Goal: Book appointment/travel/reservation

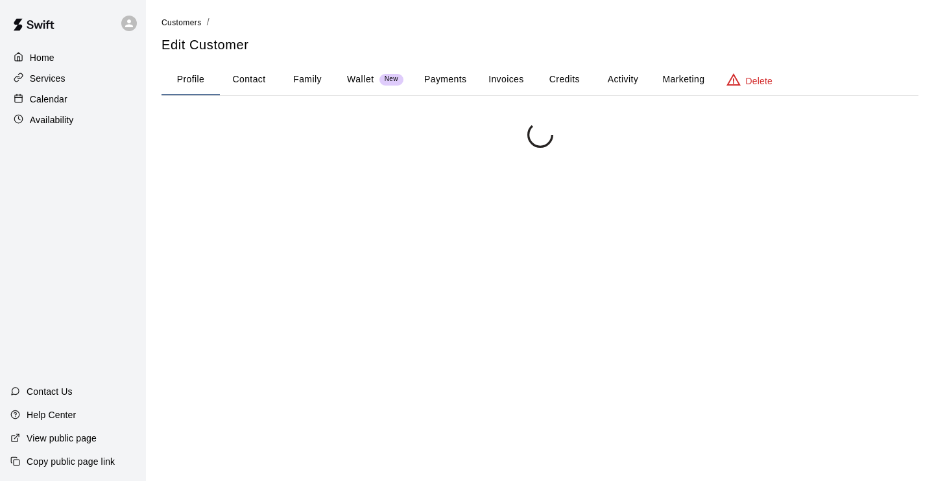
click at [56, 101] on p "Calendar" at bounding box center [49, 99] width 38 height 13
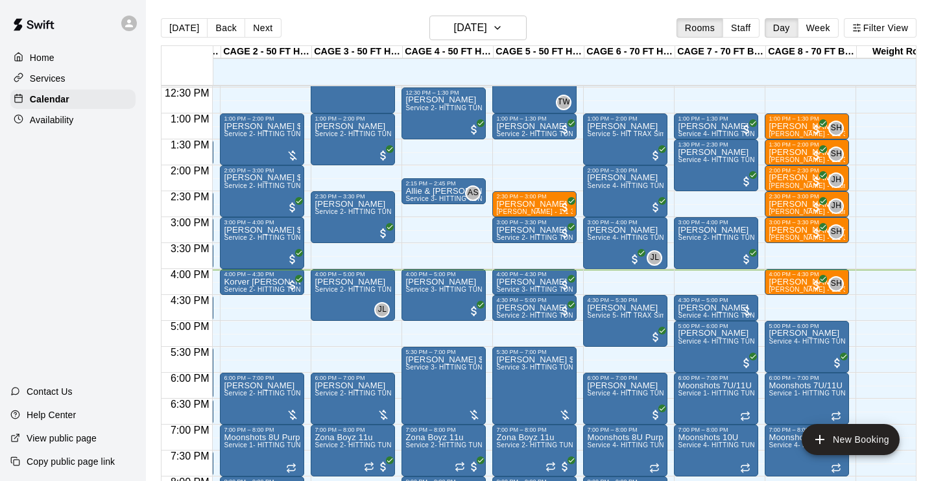
scroll to position [645, 83]
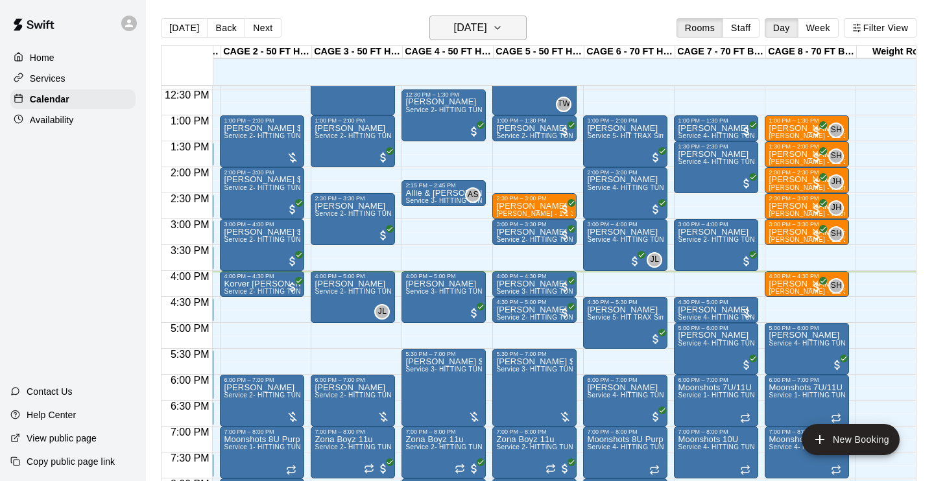
click at [503, 27] on icon "button" at bounding box center [497, 28] width 10 height 16
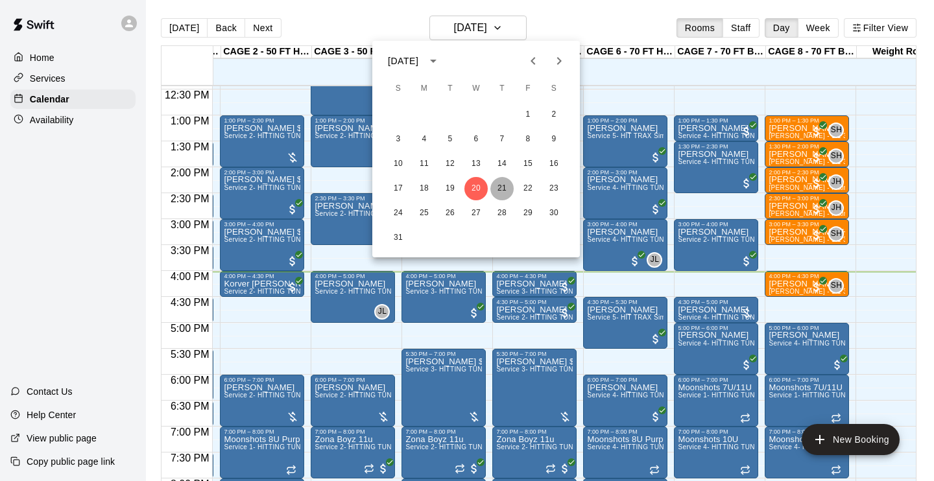
click at [501, 191] on button "21" at bounding box center [501, 188] width 23 height 23
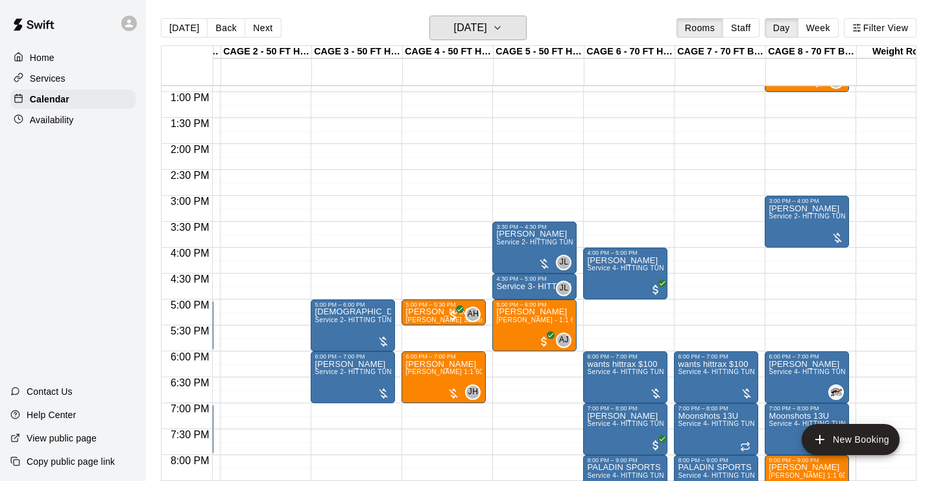
scroll to position [668, 83]
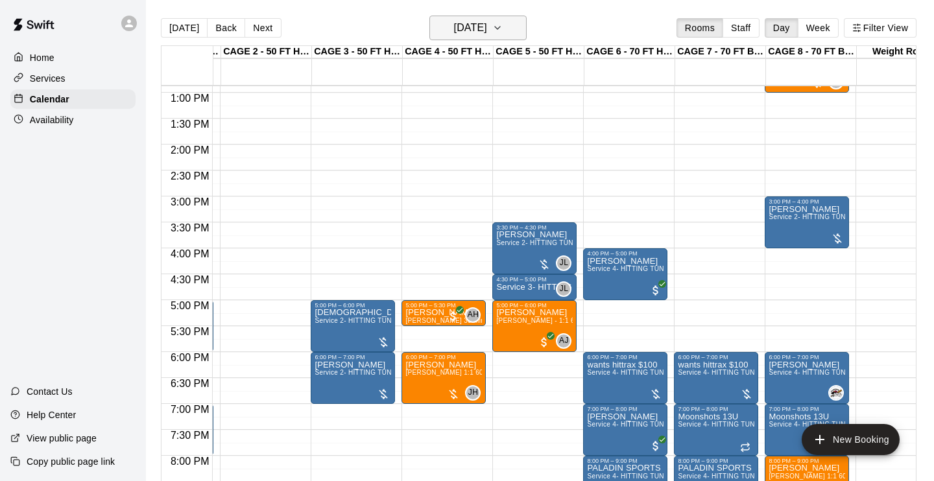
click at [503, 24] on icon "button" at bounding box center [497, 28] width 10 height 16
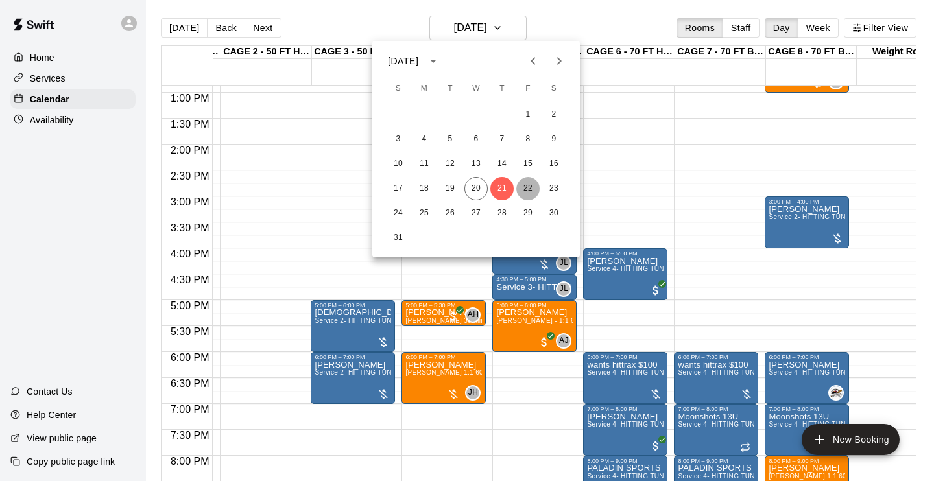
click at [533, 191] on button "22" at bounding box center [527, 188] width 23 height 23
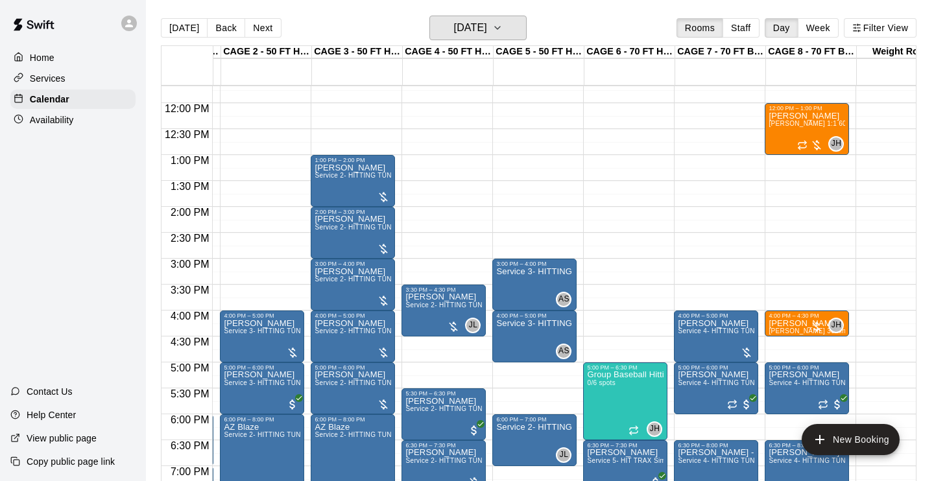
scroll to position [604, 83]
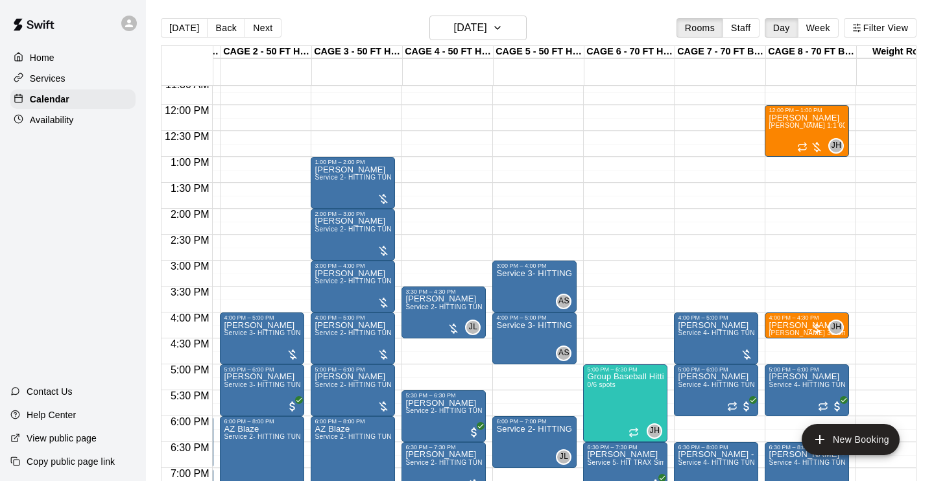
click at [517, 41] on div "[DATE] Back [DATE][DATE] Rooms Staff Day Week Filter View" at bounding box center [538, 31] width 755 height 30
click at [517, 30] on button "[DATE]" at bounding box center [477, 28] width 97 height 25
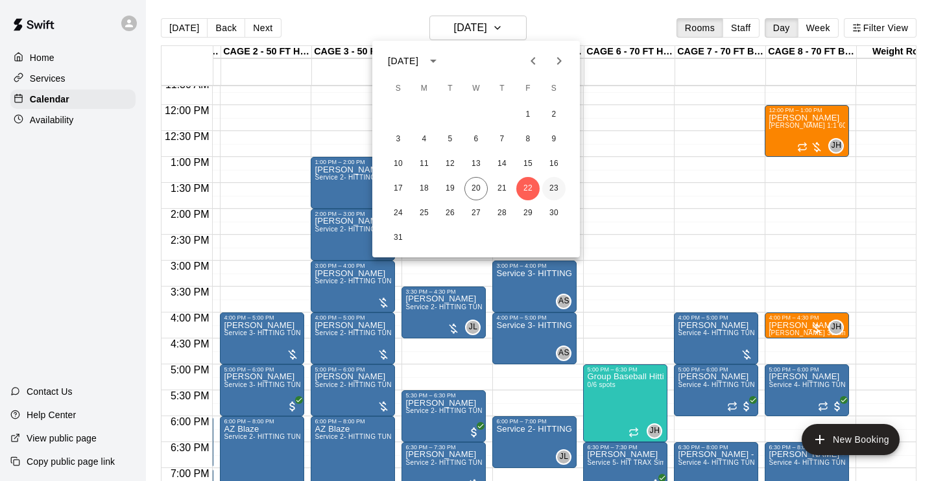
click at [553, 184] on button "23" at bounding box center [553, 188] width 23 height 23
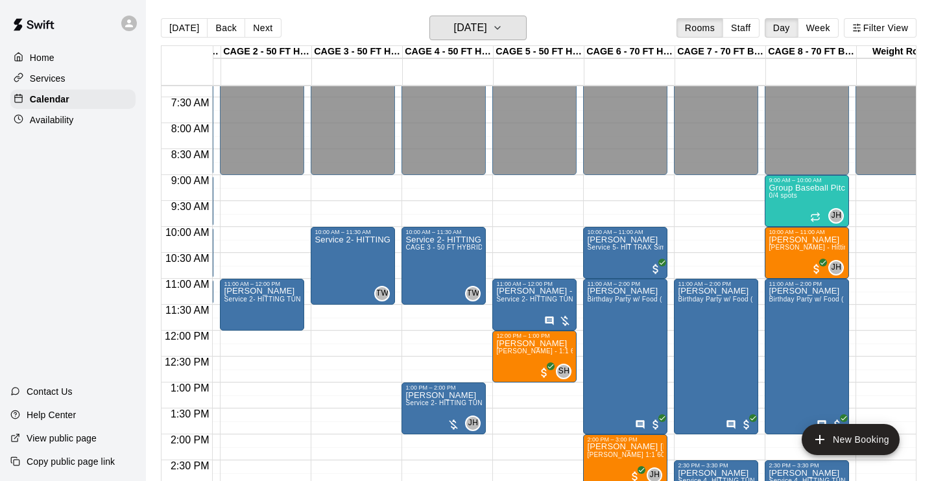
scroll to position [377, 83]
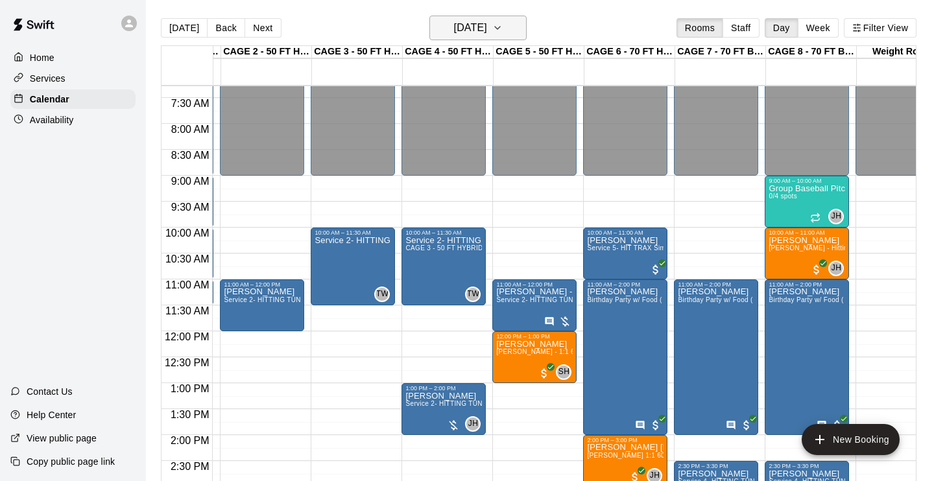
click at [503, 35] on icon "button" at bounding box center [497, 28] width 10 height 16
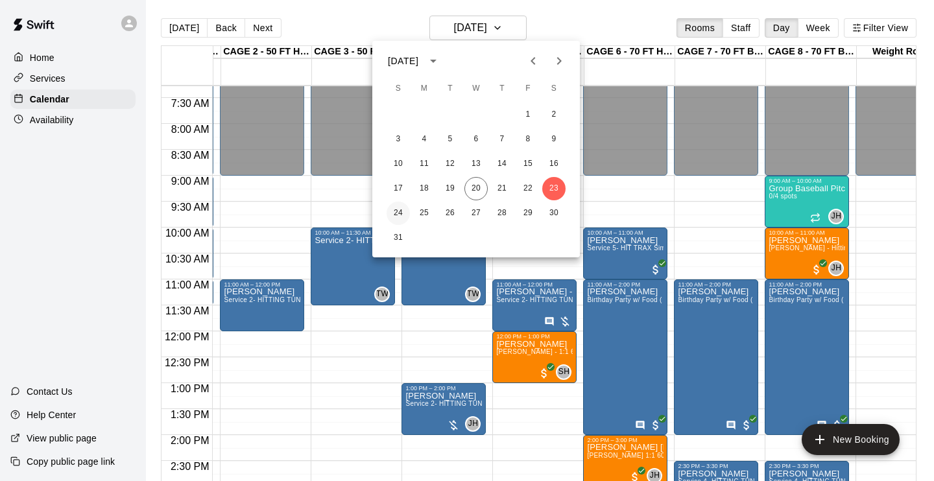
click at [398, 213] on button "24" at bounding box center [398, 213] width 23 height 23
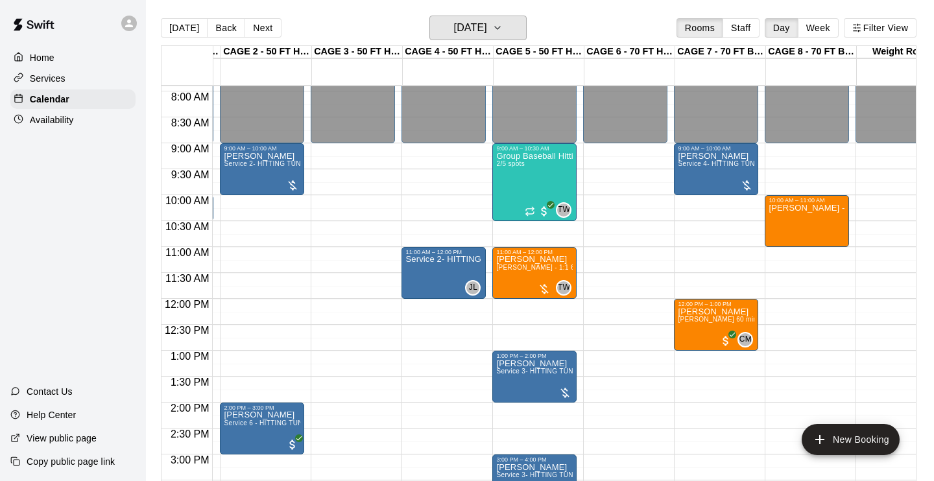
scroll to position [410, 83]
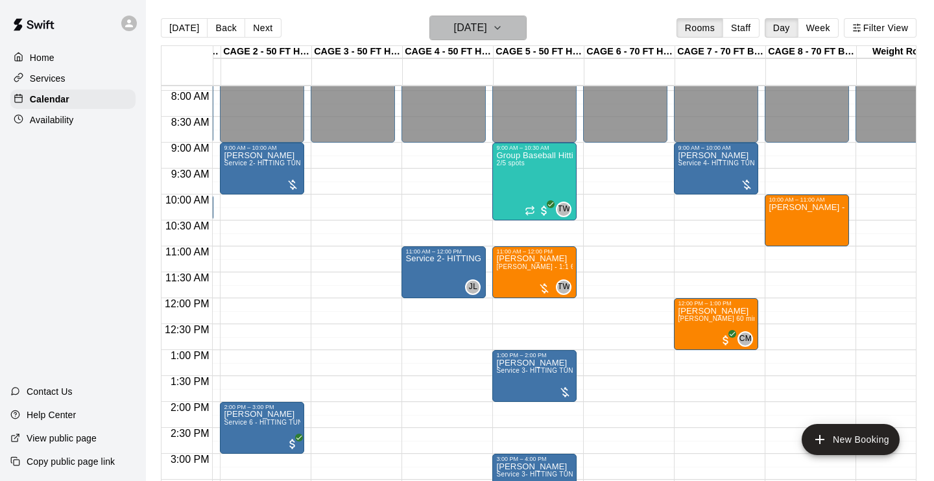
click at [503, 30] on icon "button" at bounding box center [497, 28] width 10 height 16
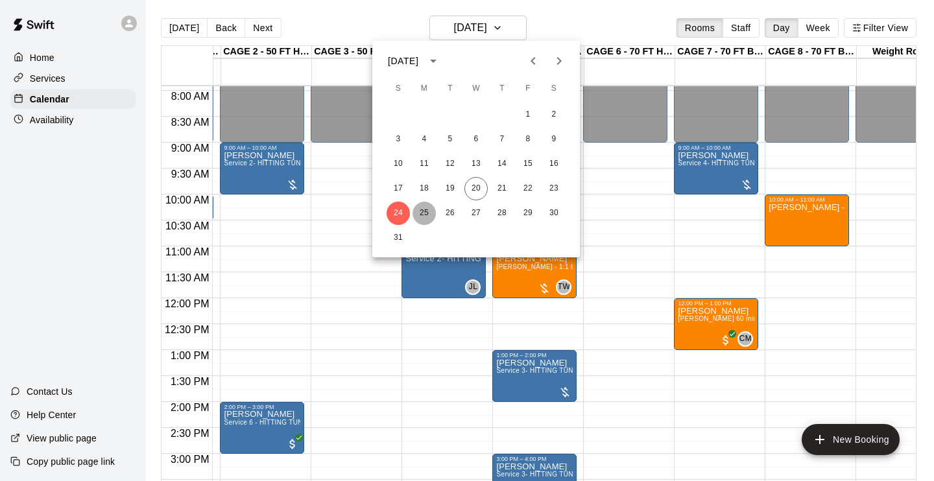
click at [425, 217] on button "25" at bounding box center [423, 213] width 23 height 23
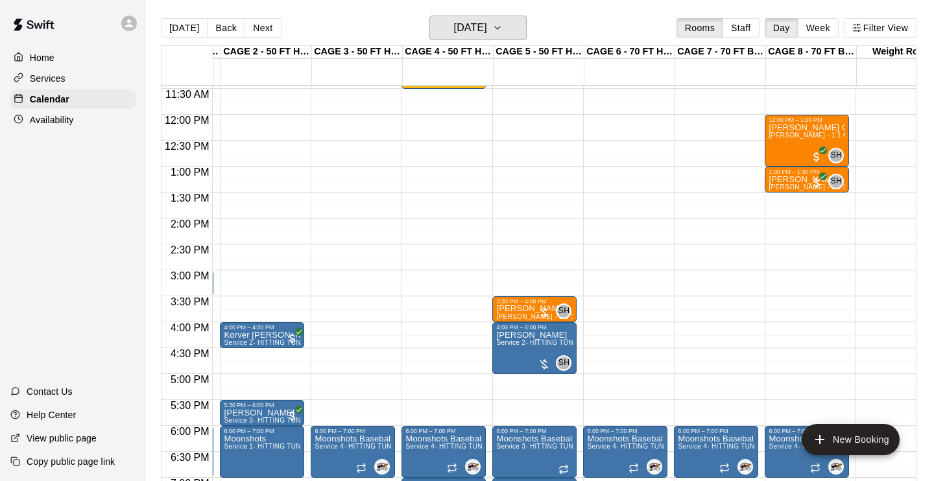
scroll to position [595, 83]
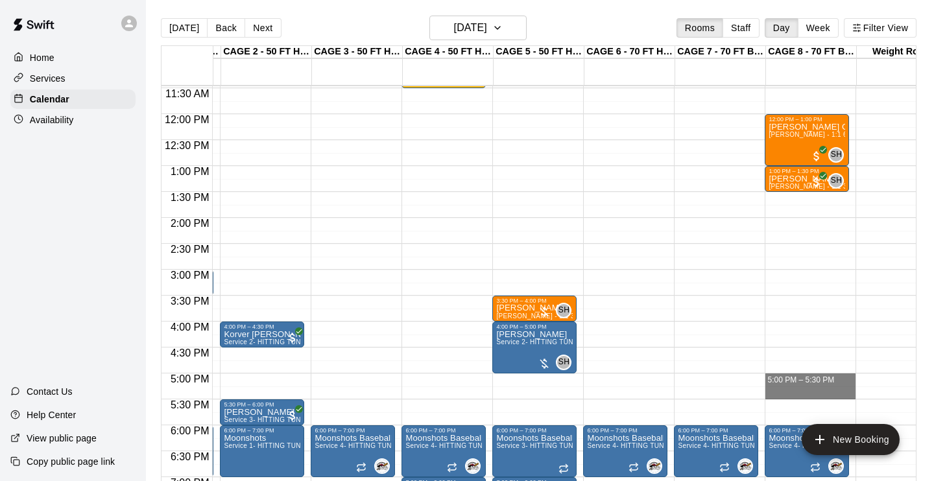
drag, startPoint x: 783, startPoint y: 376, endPoint x: 785, endPoint y: 396, distance: 20.2
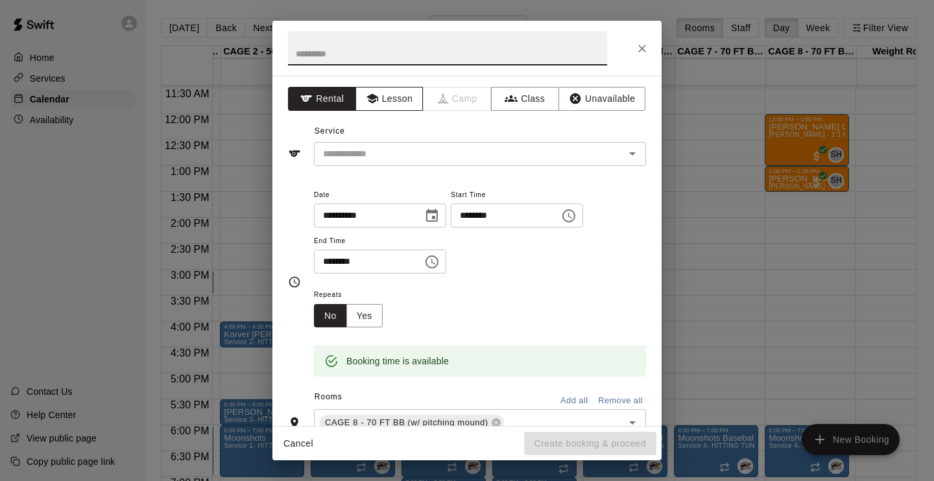
click at [381, 90] on button "Lesson" at bounding box center [389, 99] width 68 height 24
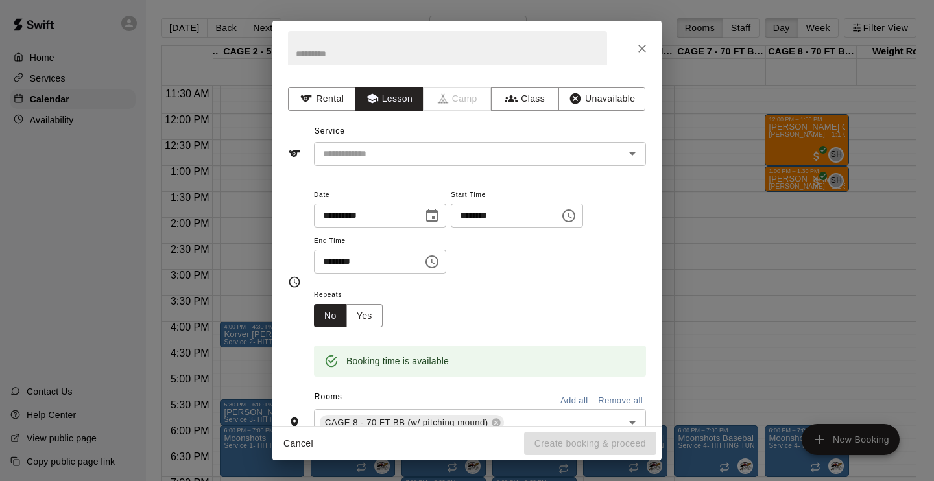
click at [391, 165] on div "**********" at bounding box center [466, 251] width 389 height 350
click at [392, 161] on div "​" at bounding box center [480, 154] width 332 height 24
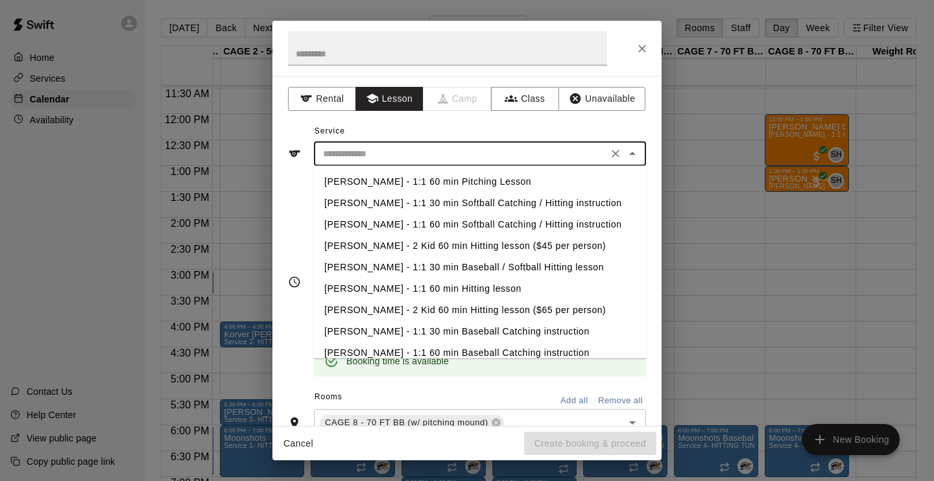
click at [393, 185] on li "[PERSON_NAME] - 1:1 60 min Pitching Lesson" at bounding box center [480, 181] width 332 height 21
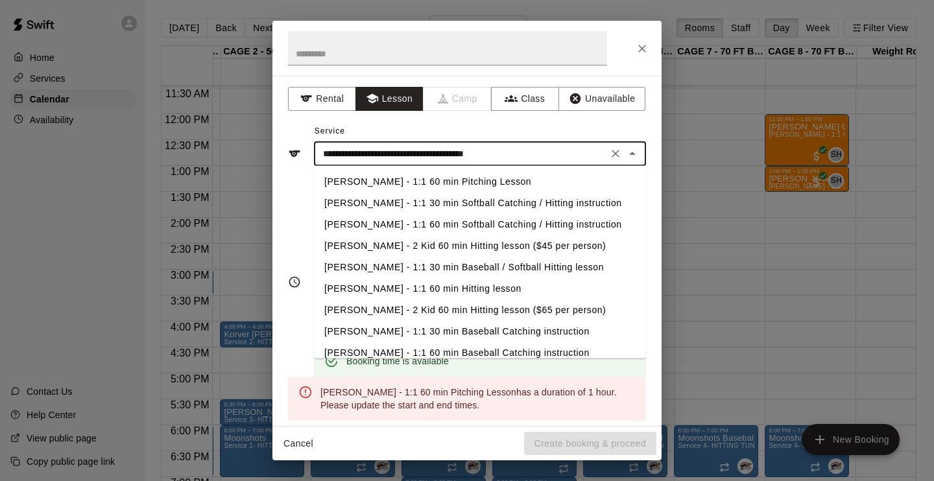
click at [457, 154] on input "**********" at bounding box center [461, 154] width 286 height 16
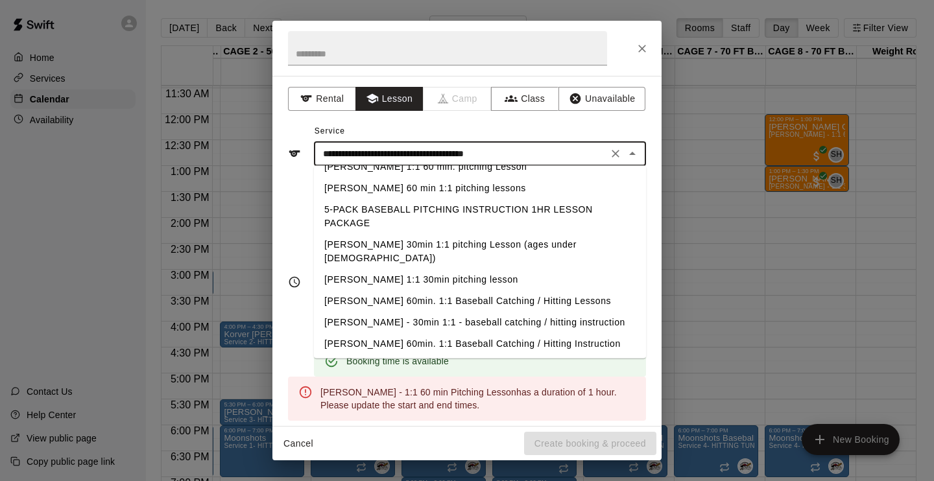
scroll to position [516, 0]
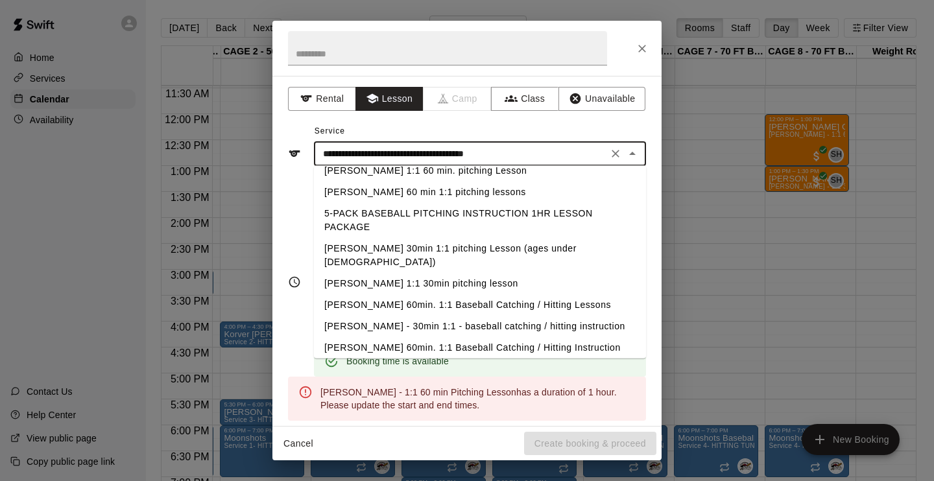
click at [456, 274] on li "[PERSON_NAME] 1:1 30min pitching lesson" at bounding box center [480, 284] width 332 height 21
type input "**********"
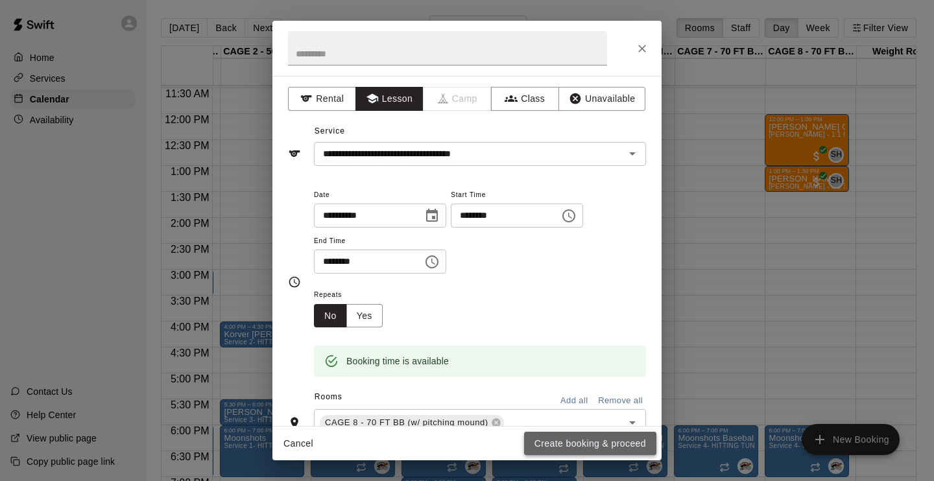
click at [593, 441] on button "Create booking & proceed" at bounding box center [590, 444] width 132 height 24
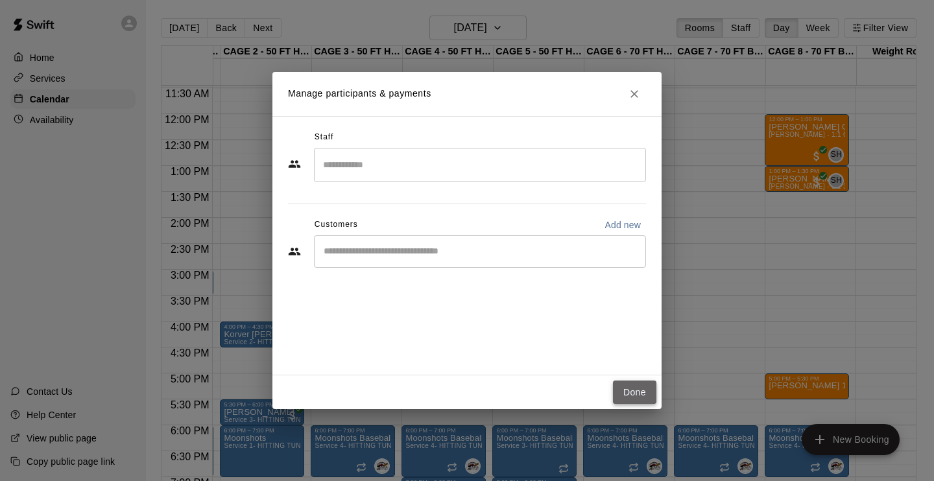
click at [627, 394] on button "Done" at bounding box center [634, 393] width 43 height 24
